Goal: Information Seeking & Learning: Learn about a topic

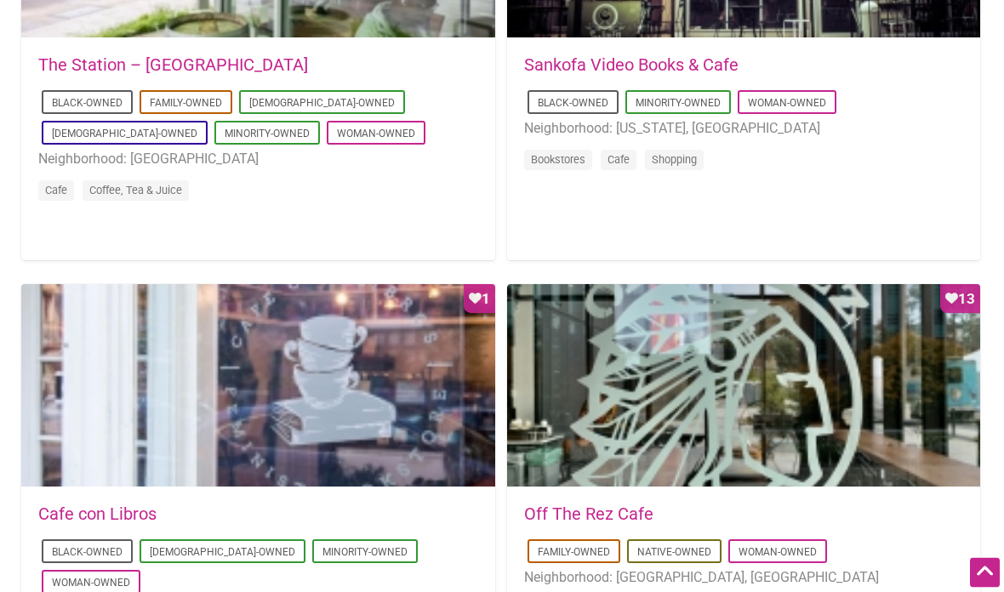
scroll to position [470, 0]
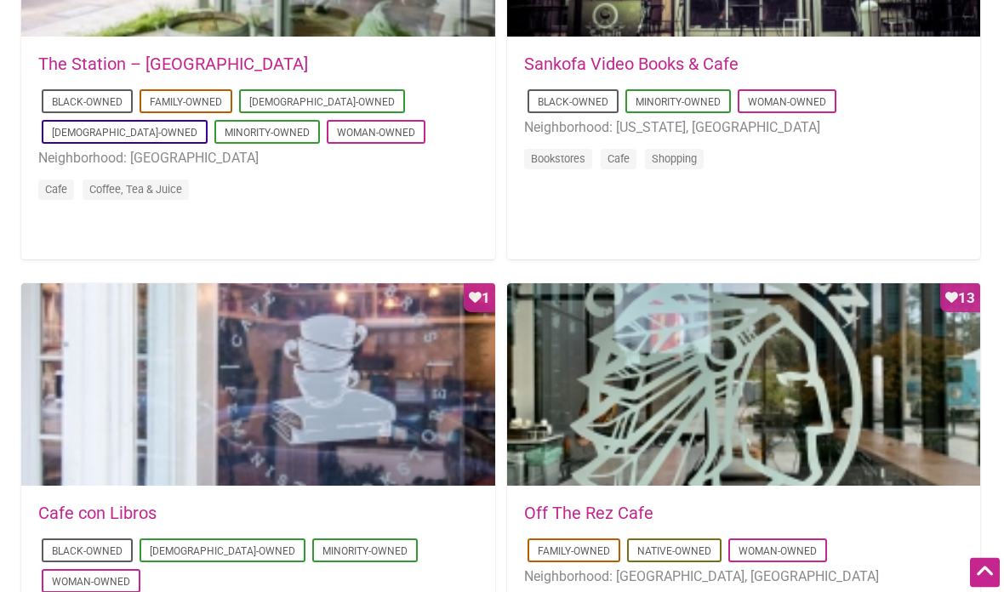
click at [327, 122] on li "Woman-Owned" at bounding box center [376, 133] width 99 height 24
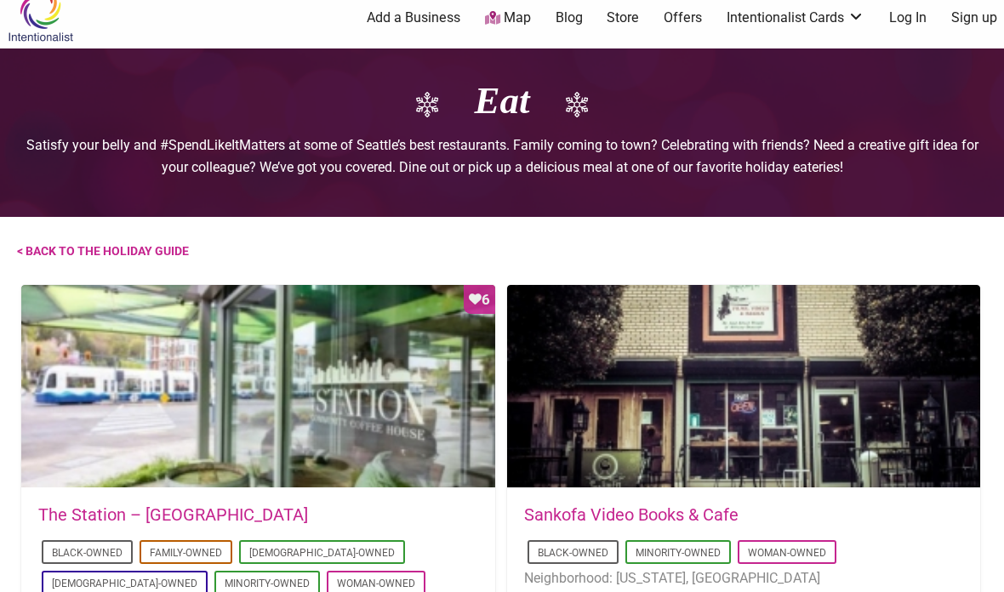
scroll to position [0, 0]
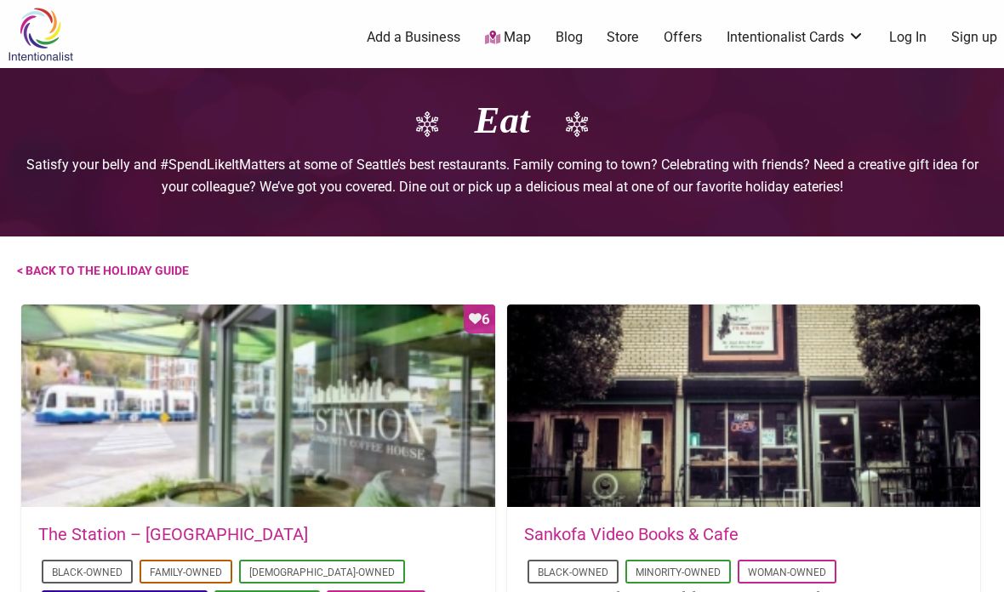
click at [33, 32] on img at bounding box center [40, 34] width 81 height 55
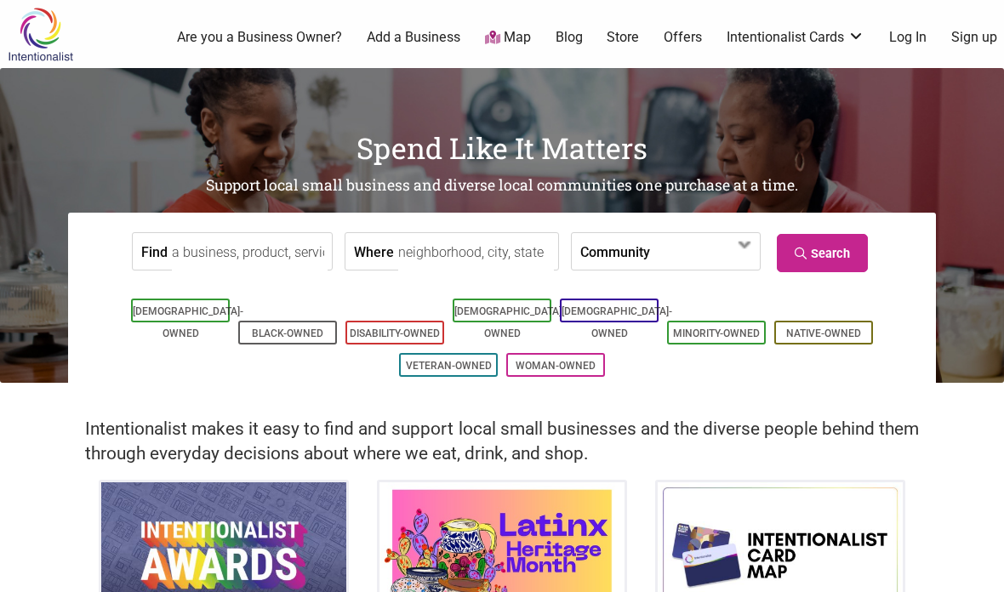
click at [562, 360] on link "Woman-Owned" at bounding box center [556, 366] width 80 height 12
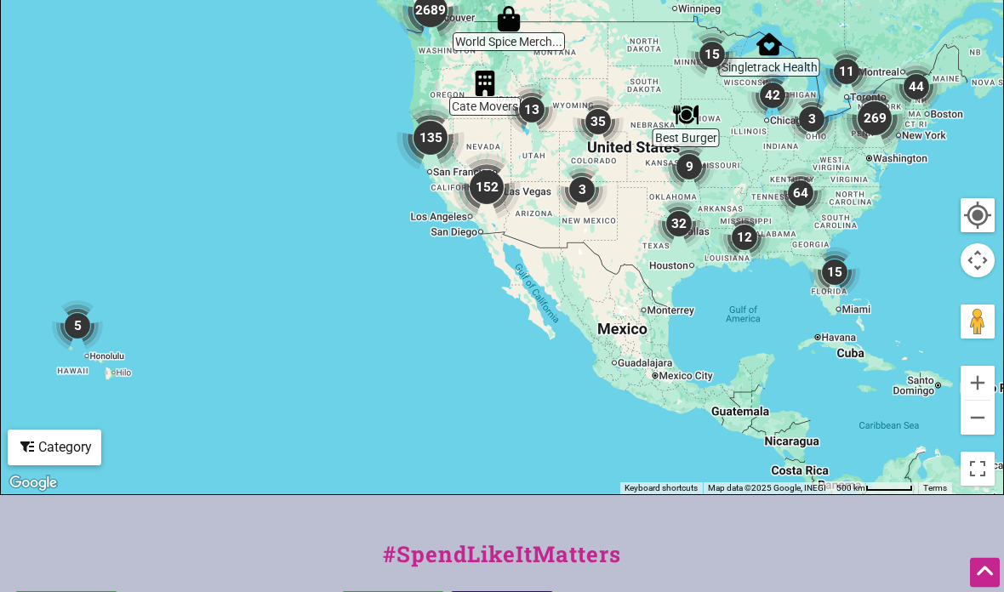
click at [63, 434] on div "Category" at bounding box center [54, 448] width 90 height 32
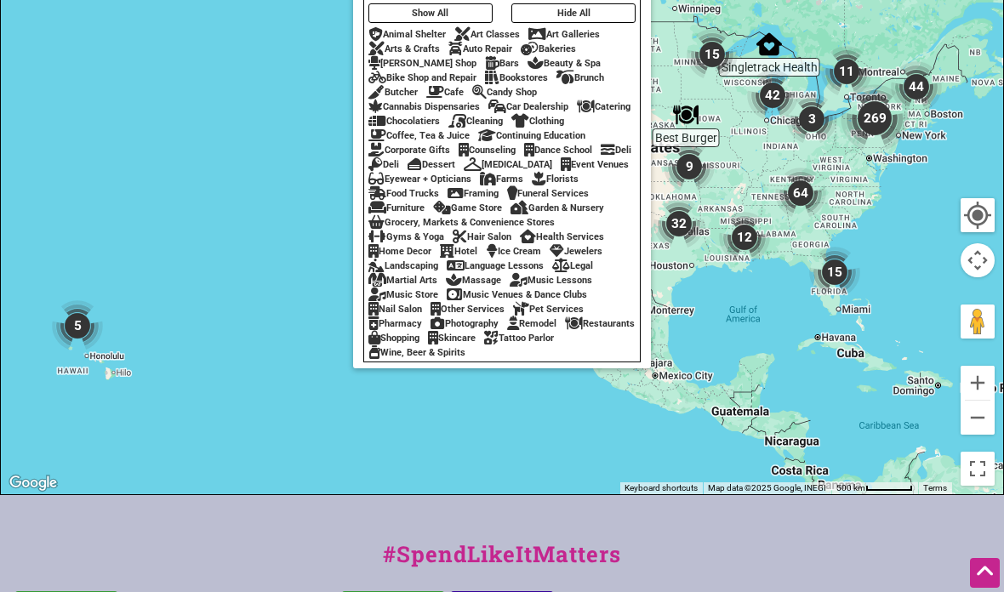
click at [484, 344] on div "Tattoo Parlor" at bounding box center [519, 338] width 70 height 11
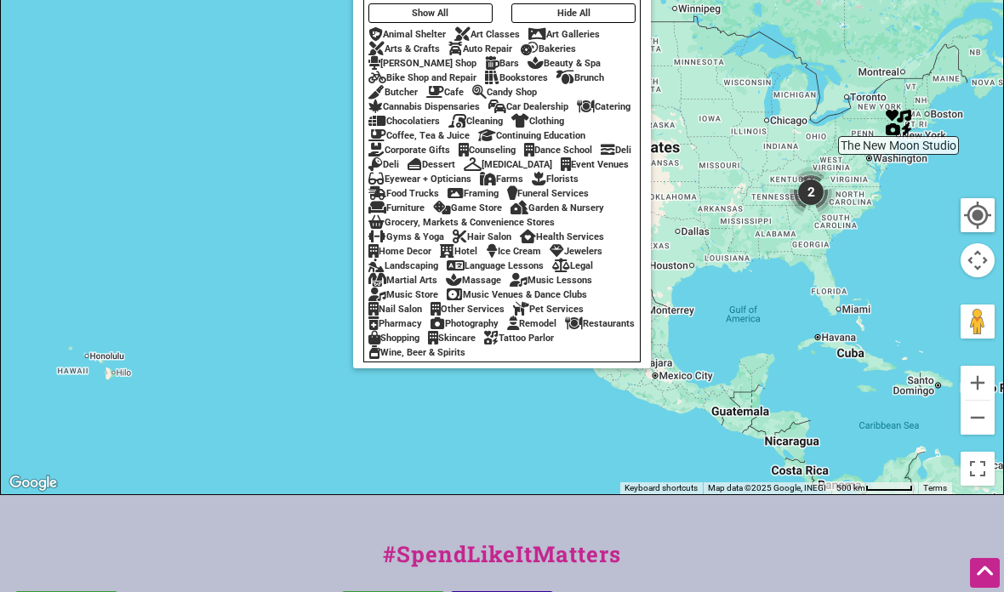
click at [565, 329] on div "Restaurants" at bounding box center [600, 323] width 70 height 11
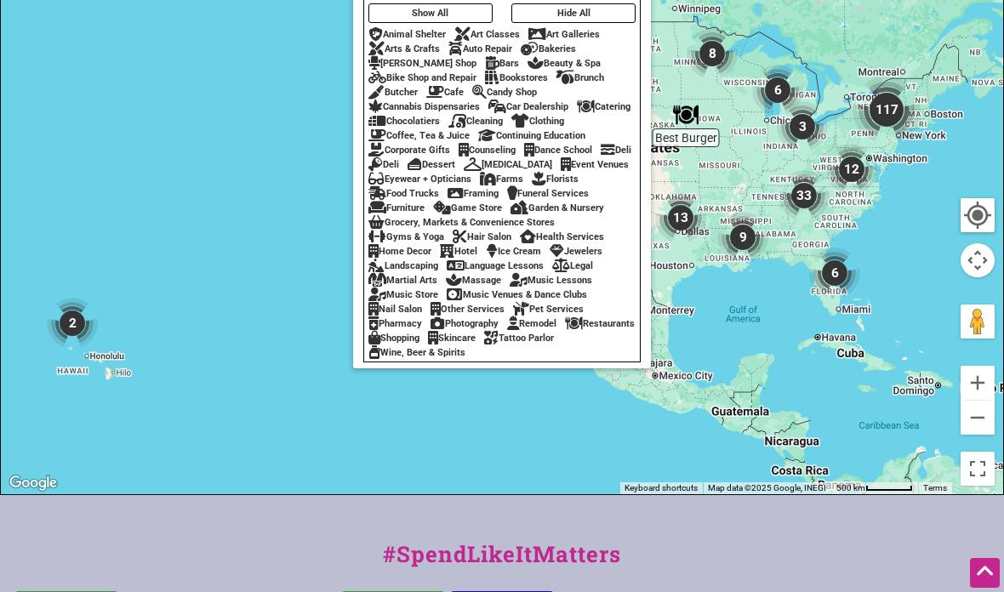
click at [565, 329] on div "Restaurants" at bounding box center [600, 323] width 70 height 11
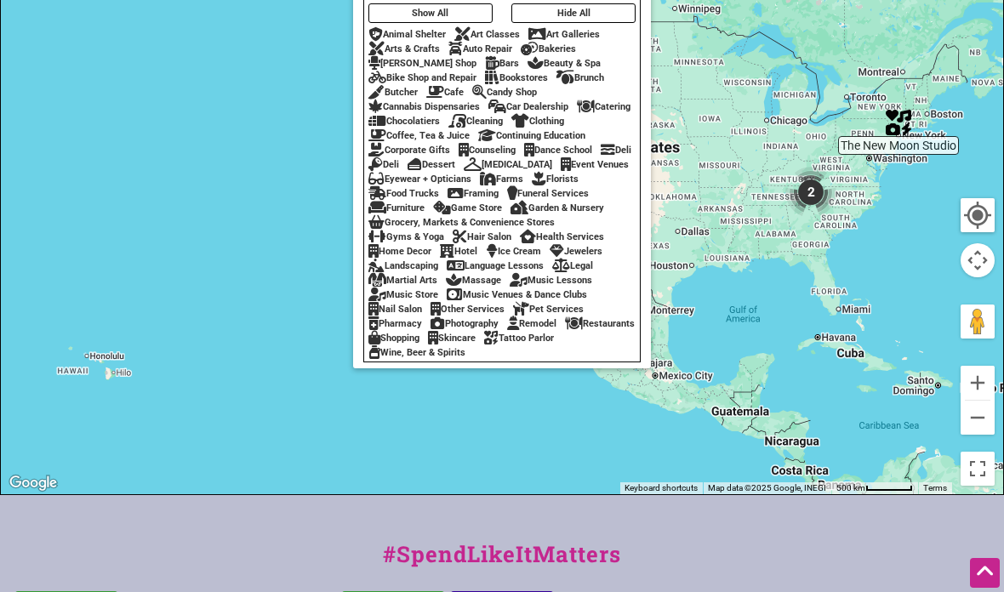
click at [741, 278] on div at bounding box center [502, 163] width 1002 height 662
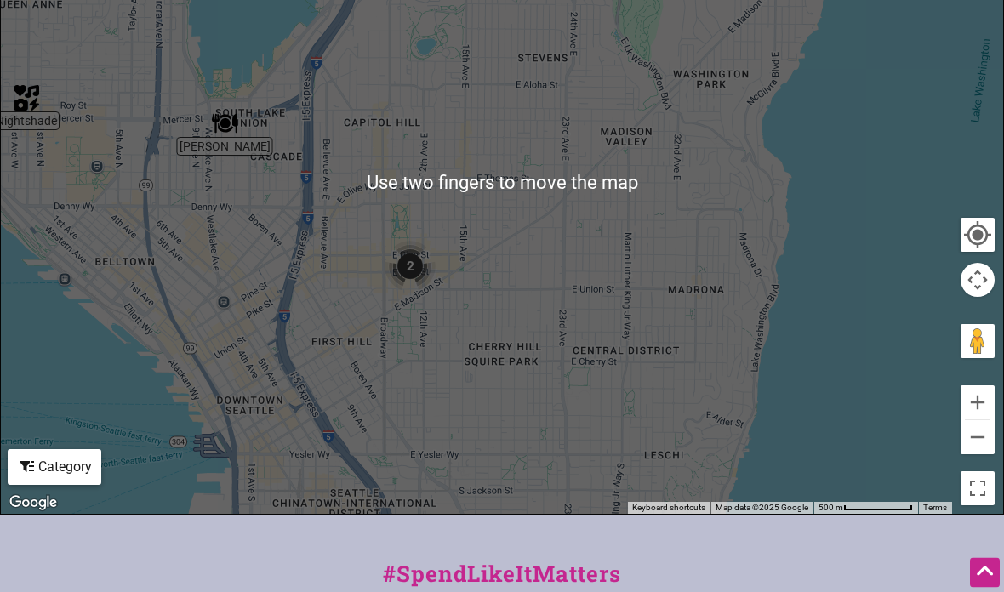
scroll to position [587, 0]
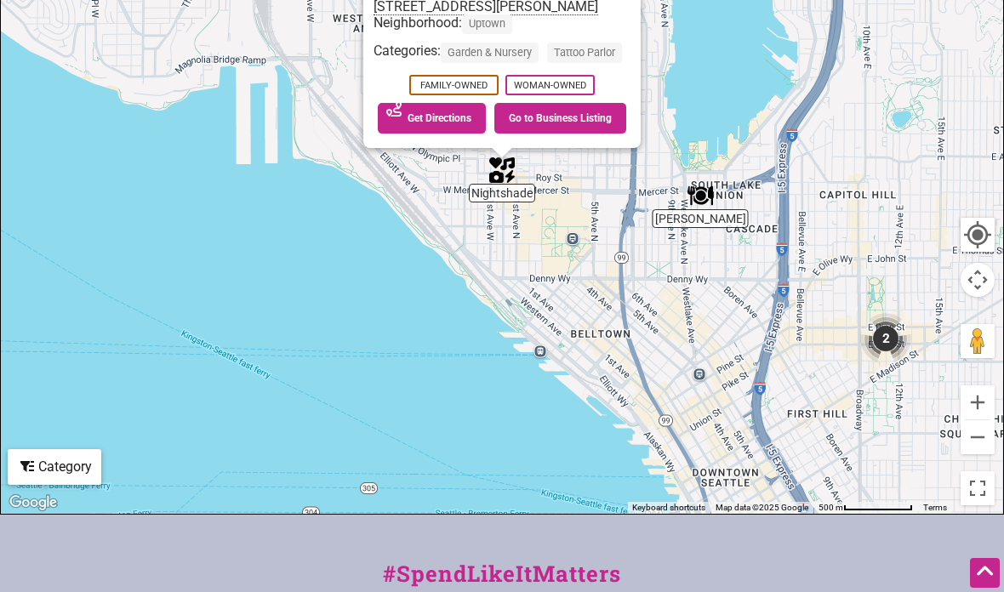
click at [364, 238] on div "Nightshade 615 Queen Anne Ave N, Seattle, WA 98109 Neighborhood: Uptown Categor…" at bounding box center [502, 183] width 1002 height 662
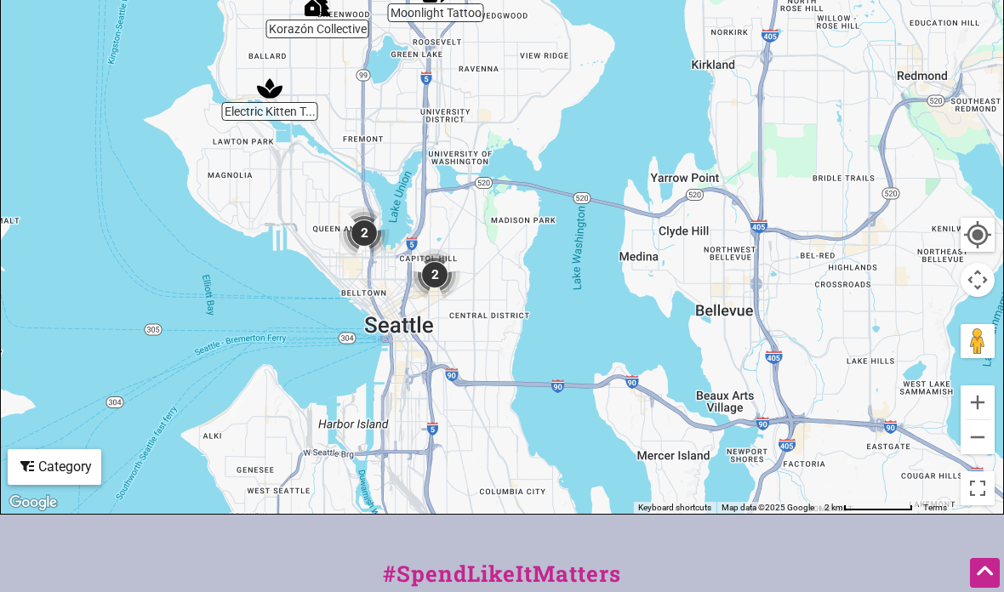
click at [55, 464] on div "Category" at bounding box center [54, 467] width 90 height 32
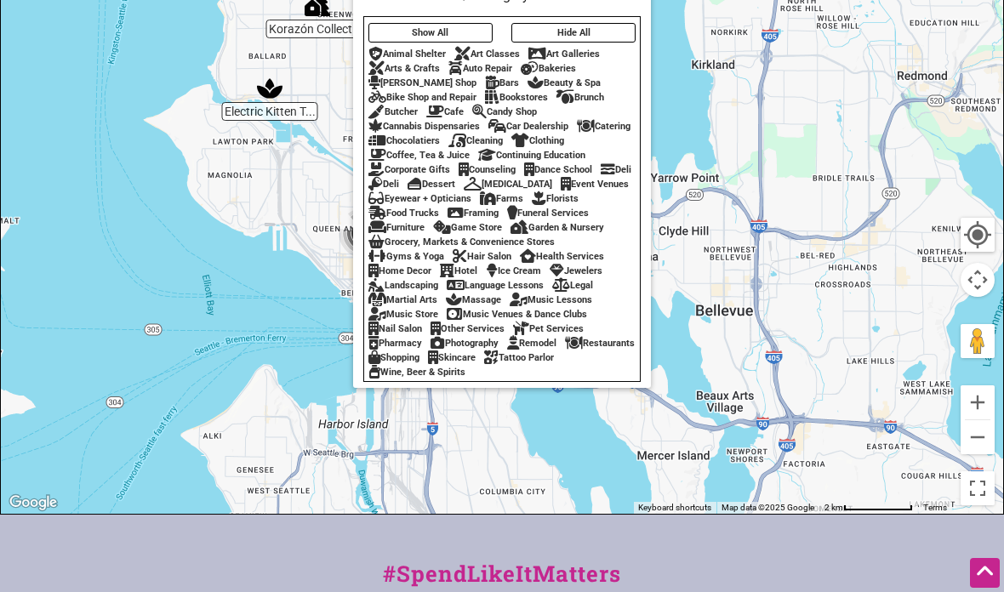
click at [590, 43] on button "Hide All" at bounding box center [573, 33] width 124 height 20
click at [465, 43] on button "Show All" at bounding box center [430, 33] width 124 height 20
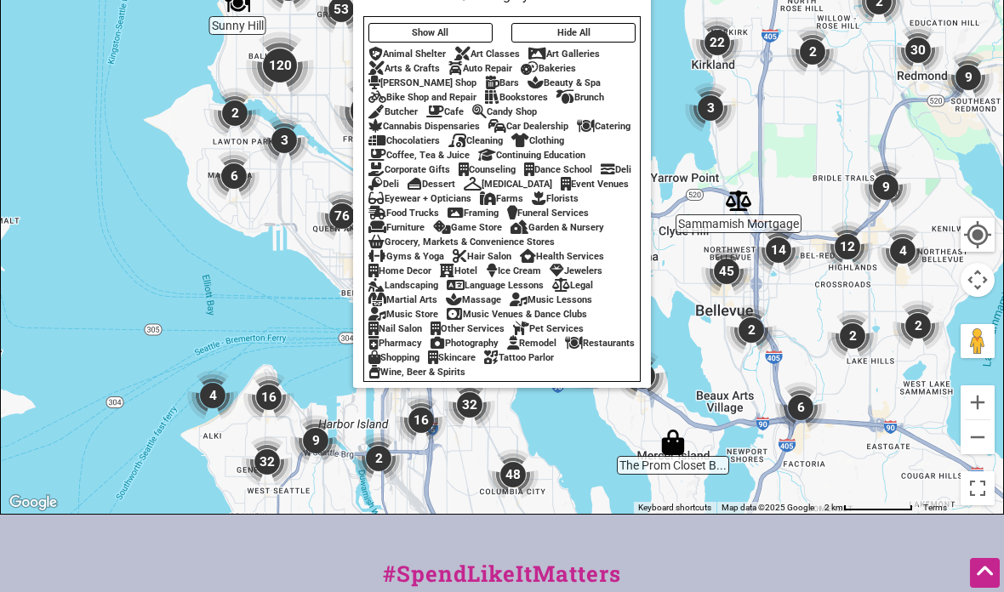
click at [596, 43] on button "Hide All" at bounding box center [573, 33] width 124 height 20
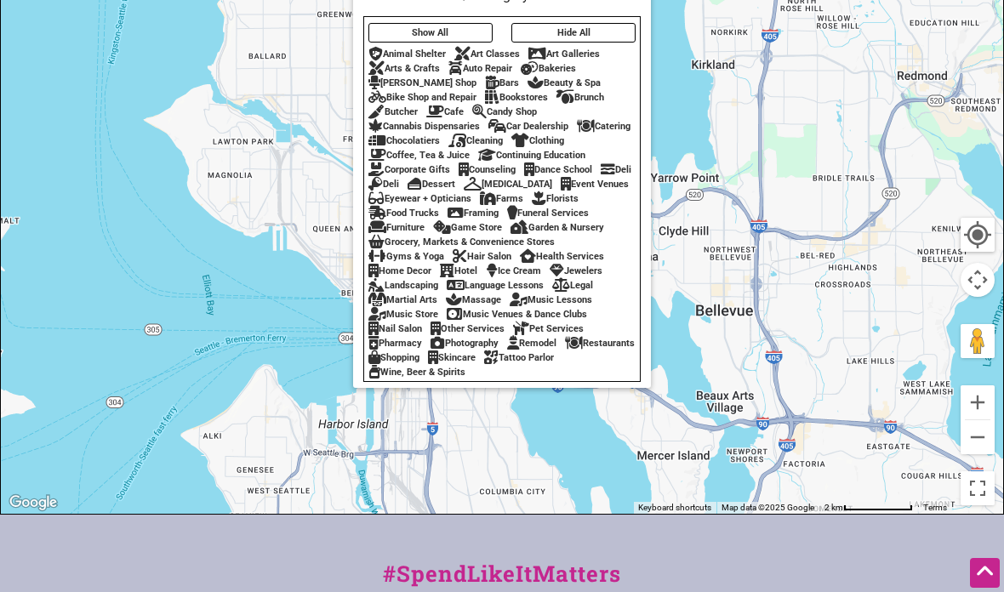
scroll to position [574, 0]
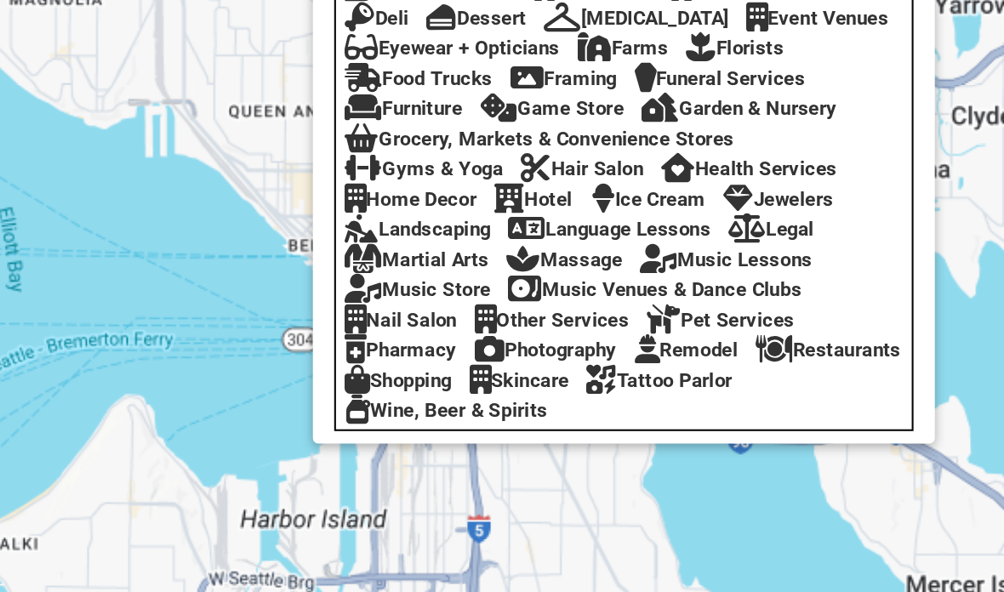
click at [565, 351] on div "Restaurants" at bounding box center [600, 356] width 70 height 11
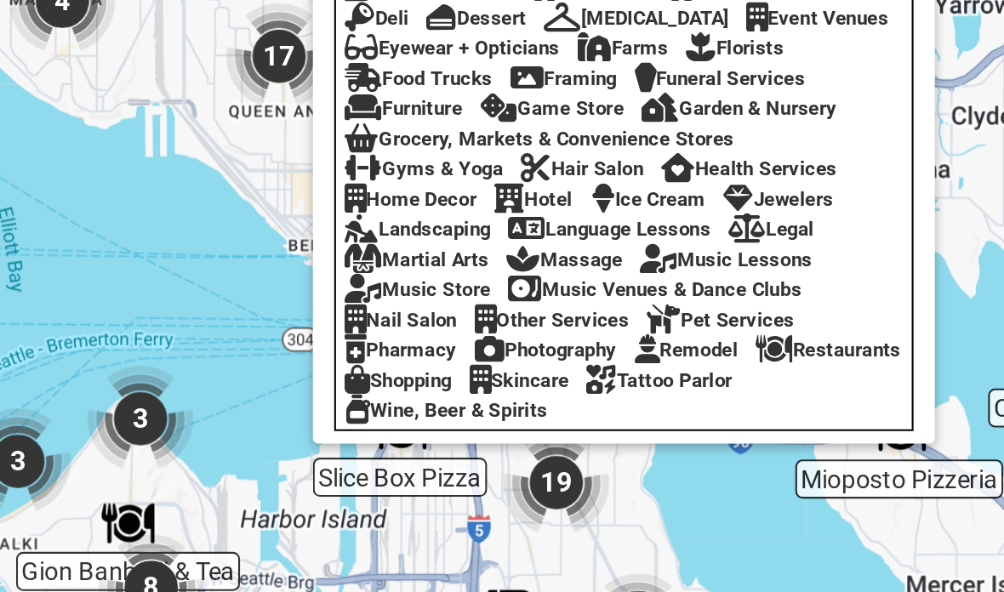
click at [368, 379] on div "Wine, Beer & Spirits" at bounding box center [416, 384] width 97 height 11
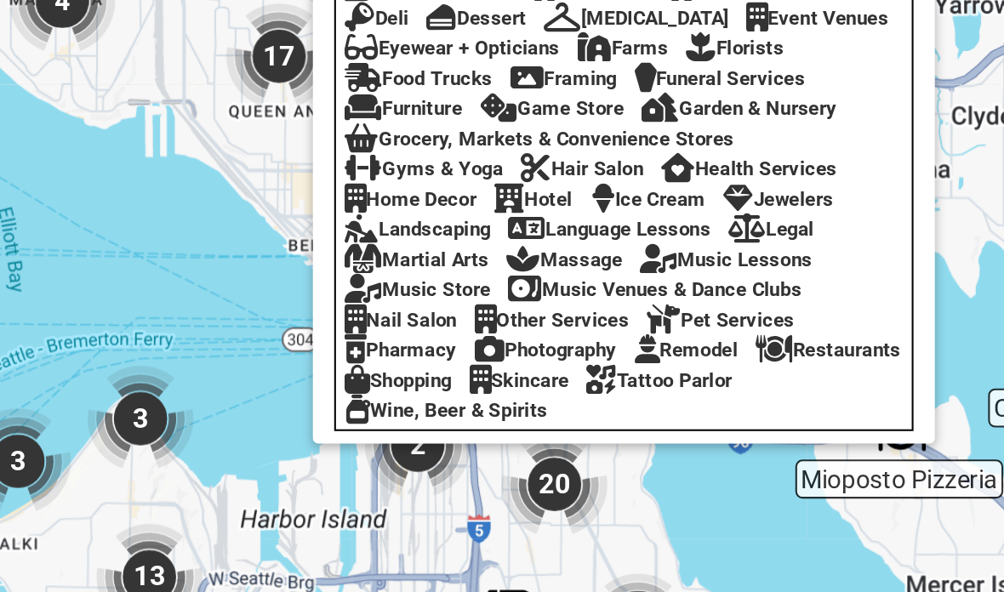
click at [58, 115] on div at bounding box center [502, 196] width 1002 height 662
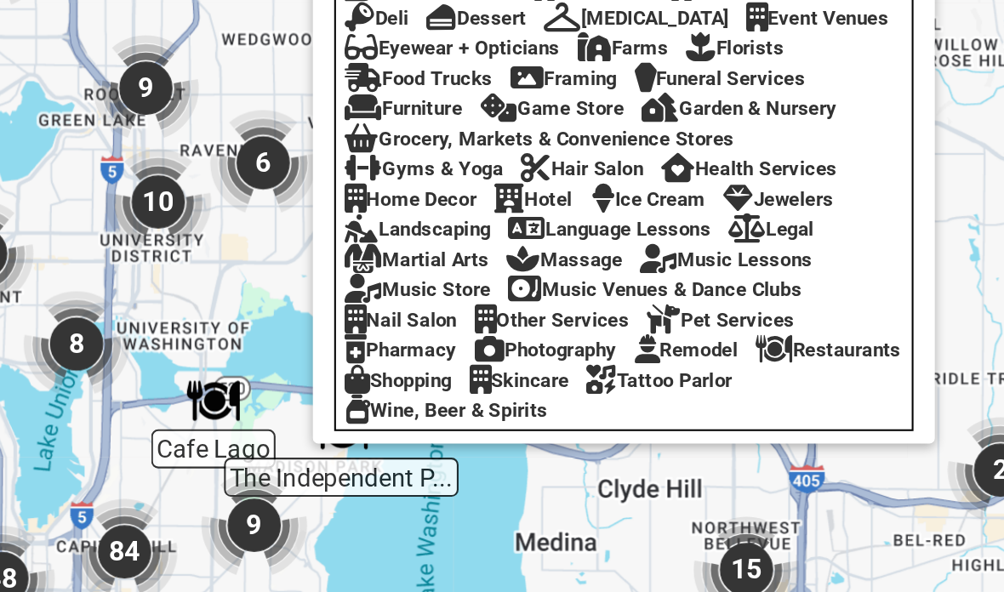
click at [459, 42] on div at bounding box center [502, 196] width 1002 height 662
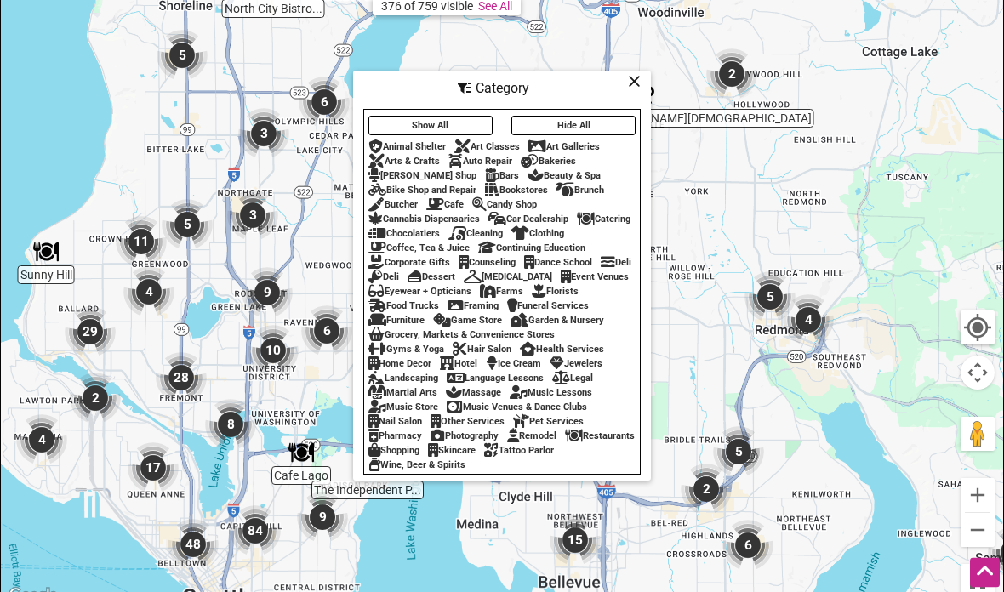
scroll to position [494, 0]
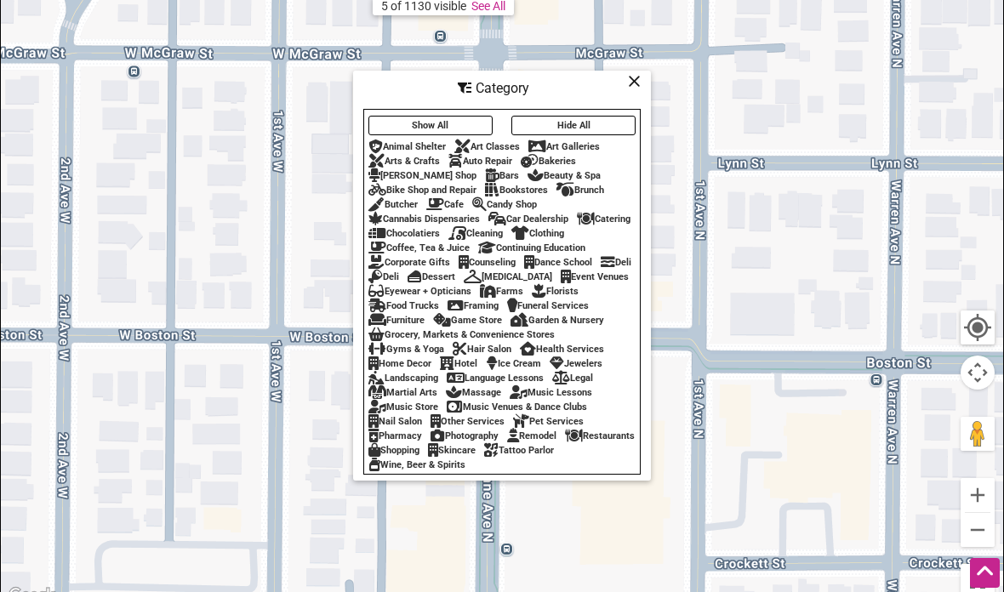
click at [640, 82] on icon at bounding box center [634, 81] width 13 height 1
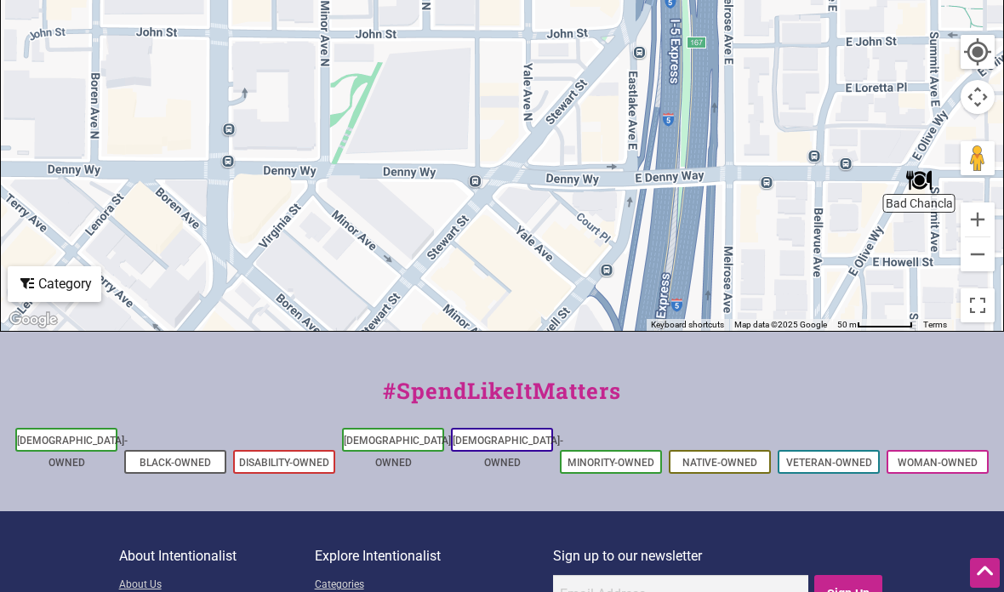
scroll to position [769, 0]
